Goal: Navigation & Orientation: Find specific page/section

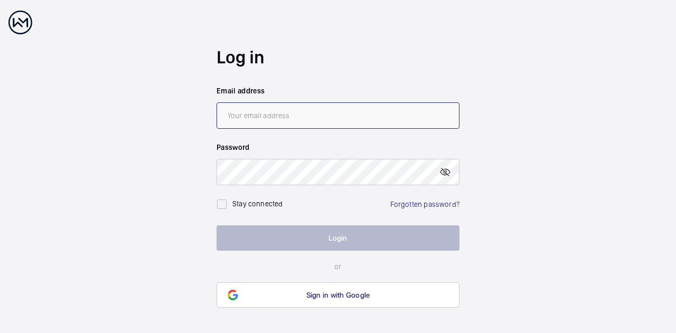
type input "[PERSON_NAME][EMAIL_ADDRESS][PERSON_NAME][DOMAIN_NAME]"
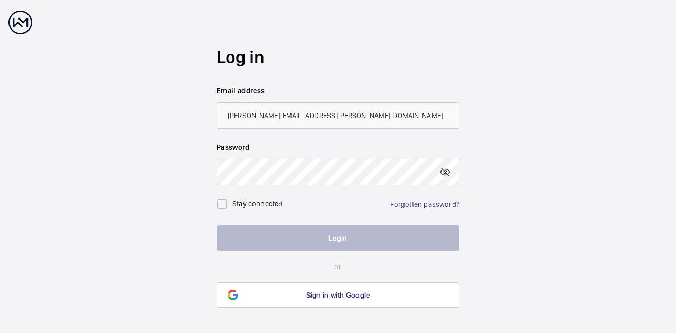
click at [377, 240] on button "Login" at bounding box center [338, 238] width 243 height 25
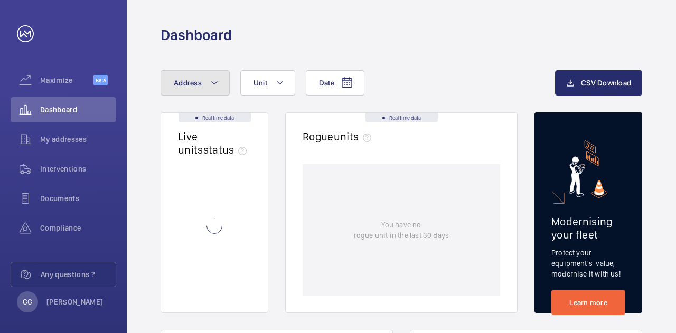
click at [215, 82] on mat-icon at bounding box center [214, 83] width 8 height 13
